Goal: Information Seeking & Learning: Learn about a topic

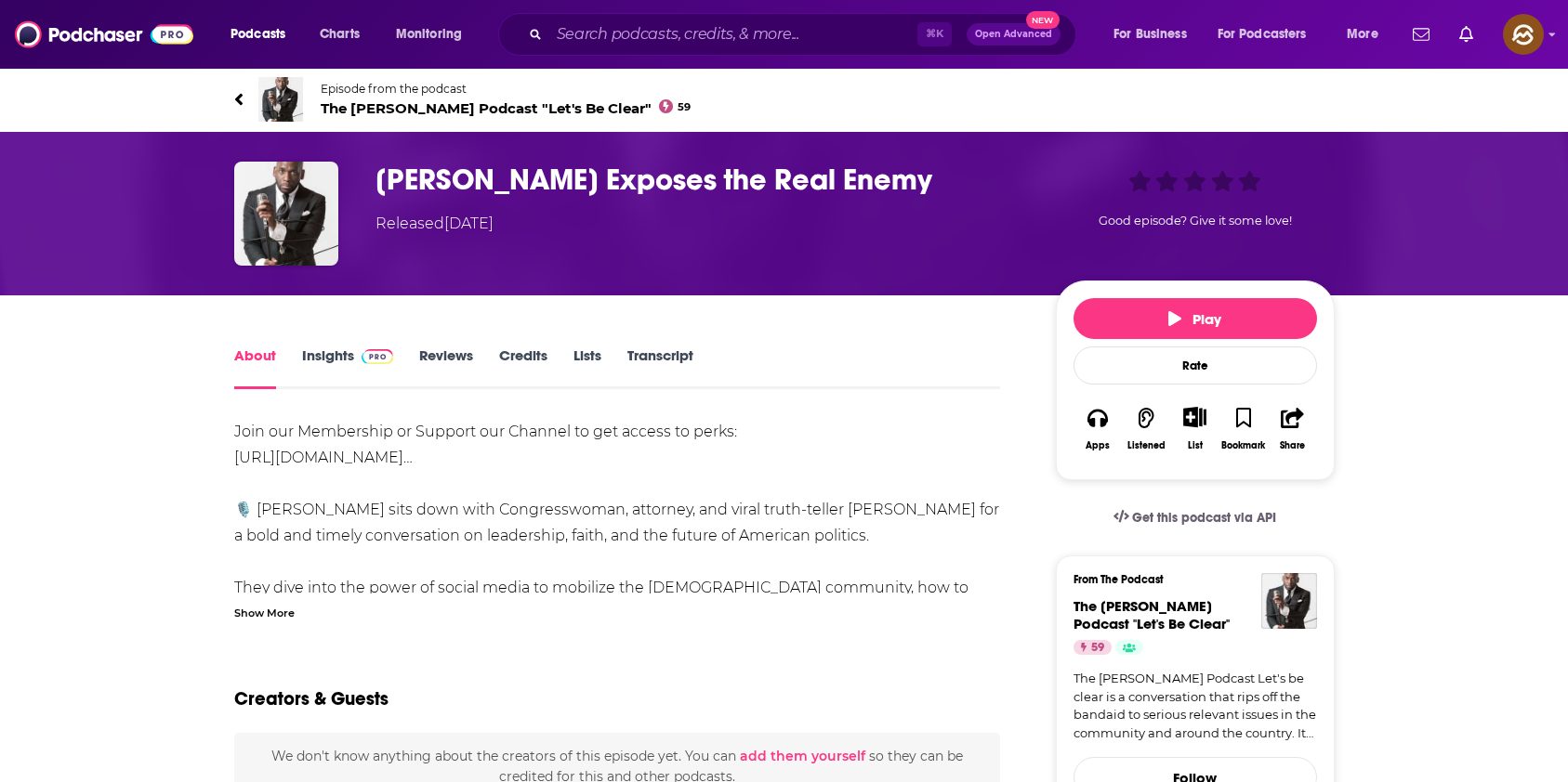
click at [429, 175] on h1 "[PERSON_NAME] Exposes the Real Enemy" at bounding box center [700, 179] width 650 height 36
drag, startPoint x: 429, startPoint y: 175, endPoint x: 543, endPoint y: 177, distance: 114.0
copy h1 "[PERSON_NAME]"
click at [543, 177] on h1 "Jasmine Crockett Exposes the Real Enemy" at bounding box center [700, 179] width 650 height 36
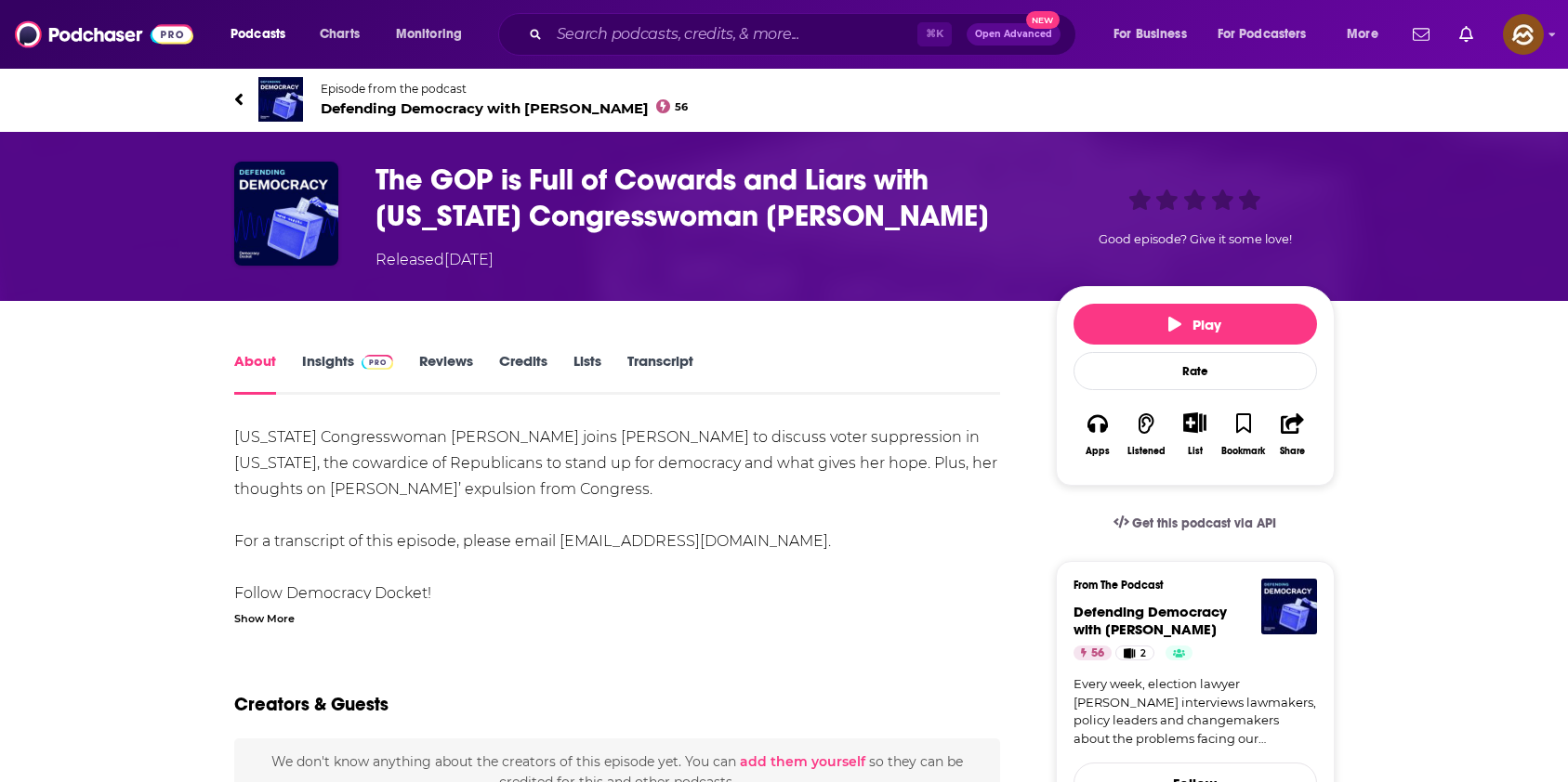
click at [676, 211] on h1 "The GOP is Full of Cowards and Liars with Texas Congresswoman Jasmine Crockett" at bounding box center [700, 198] width 650 height 73
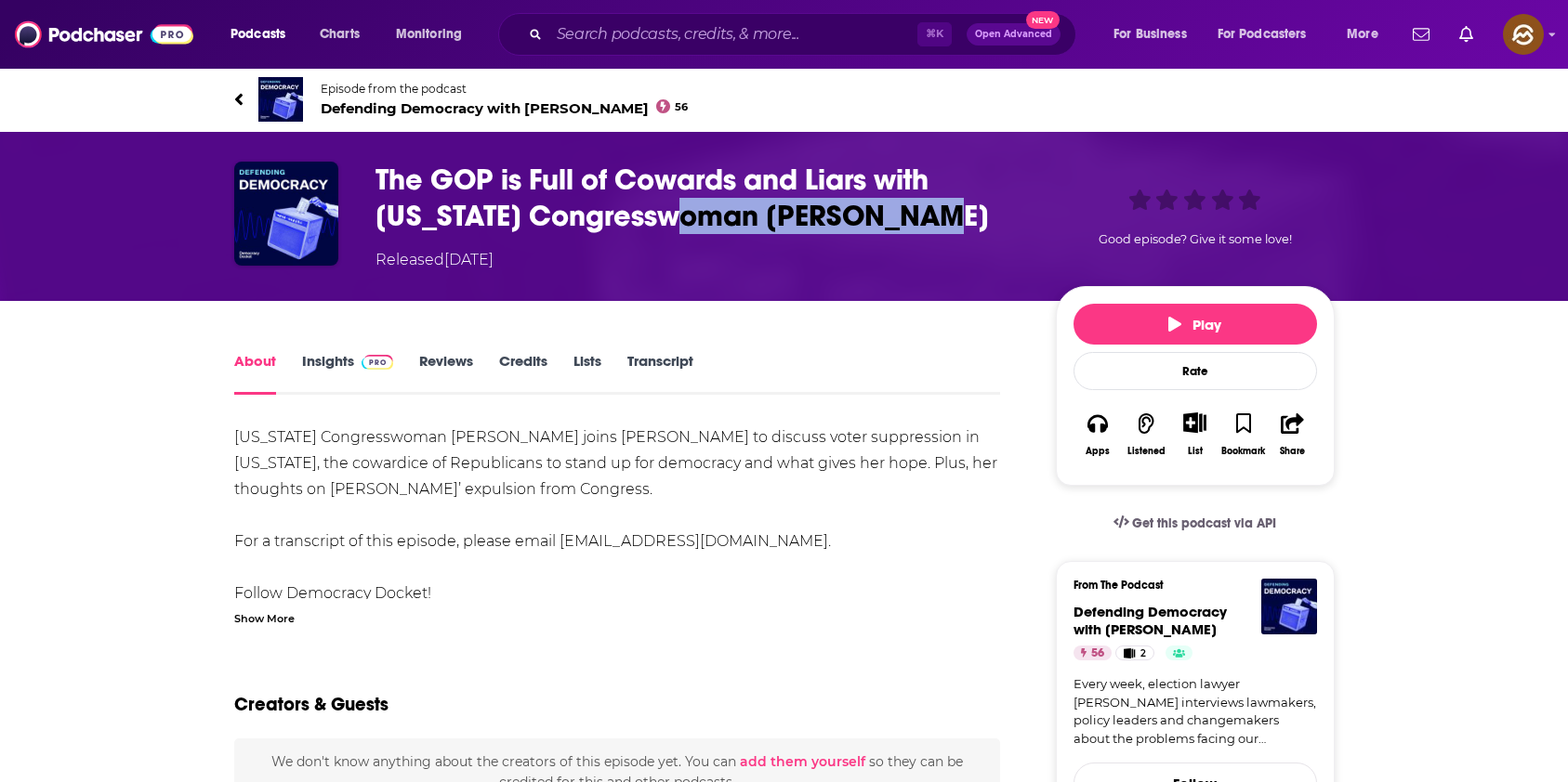
drag, startPoint x: 676, startPoint y: 211, endPoint x: 817, endPoint y: 225, distance: 141.7
copy h1 "[PERSON_NAME]"
click at [817, 225] on h1 "The GOP is Full of Cowards and Liars with Texas Congresswoman Jasmine Crockett" at bounding box center [700, 198] width 650 height 73
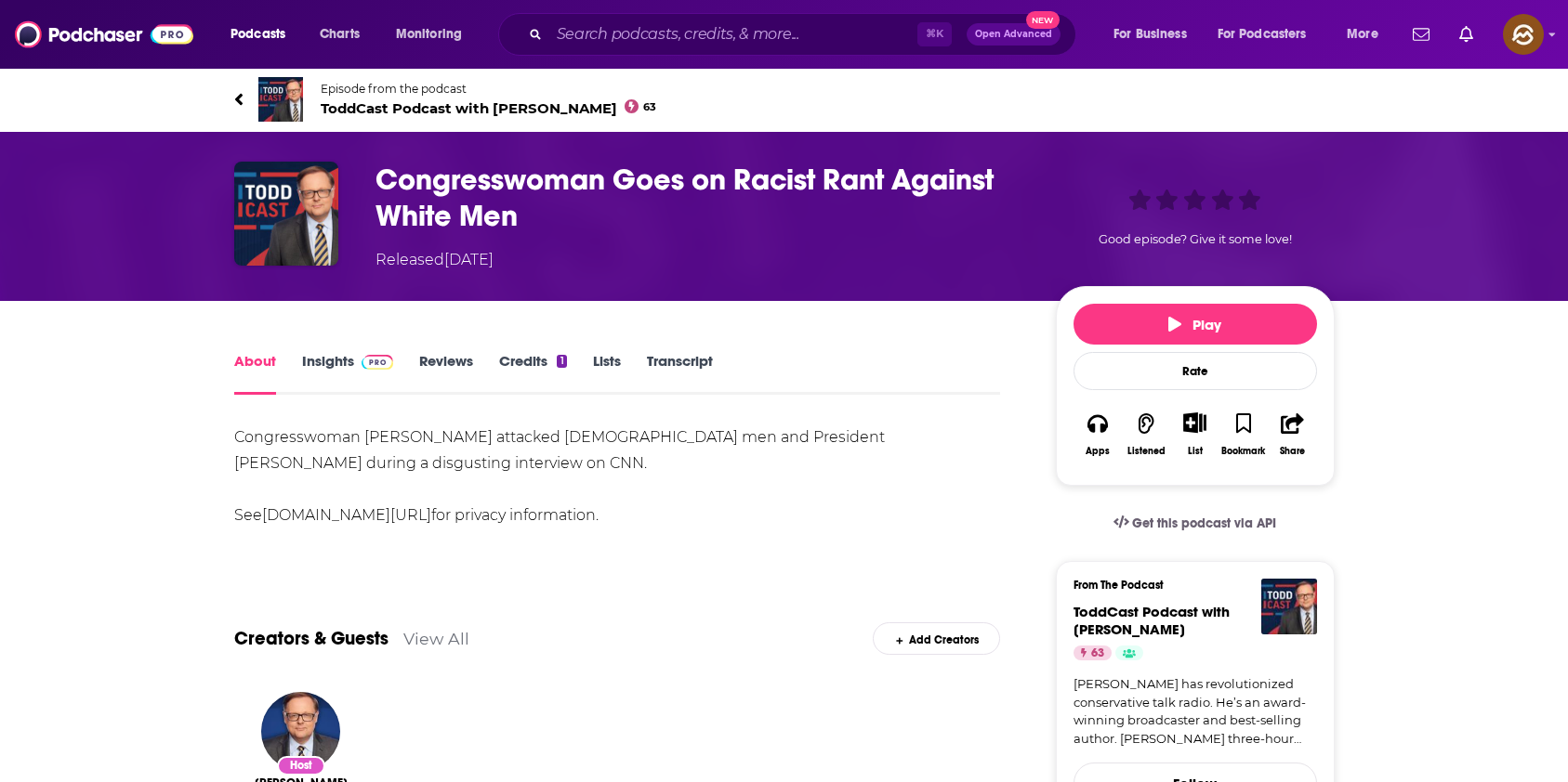
click at [385, 437] on div "Congresswoman Jasmine Crockett attacked white men and President Trump during a …" at bounding box center [617, 477] width 766 height 104
drag, startPoint x: 385, startPoint y: 437, endPoint x: 447, endPoint y: 433, distance: 62.1
copy div "[PERSON_NAME]"
click at [448, 434] on div "Congresswoman Jasmine Crockett attacked white men and President Trump during a …" at bounding box center [617, 477] width 766 height 104
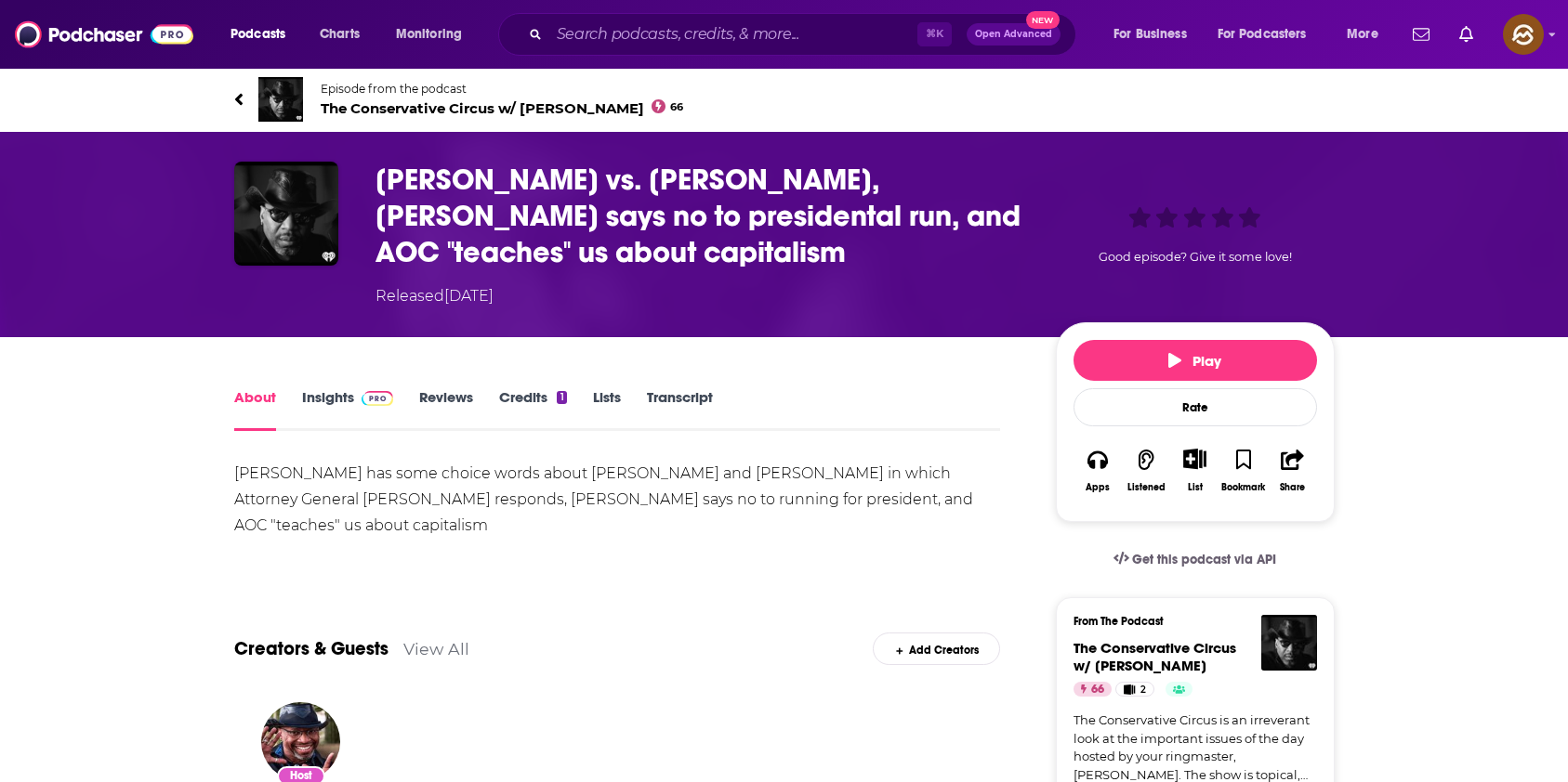
click at [439, 187] on h1 "[PERSON_NAME] vs. [PERSON_NAME], [PERSON_NAME] says no to presidental run, and …" at bounding box center [700, 215] width 650 height 109
drag, startPoint x: 439, startPoint y: 187, endPoint x: 496, endPoint y: 178, distance: 57.7
copy h1 "[PERSON_NAME]"
click at [496, 178] on h1 "[PERSON_NAME] vs. [PERSON_NAME], [PERSON_NAME] says no to presidental run, and …" at bounding box center [700, 215] width 650 height 109
